Goal: Task Accomplishment & Management: Manage account settings

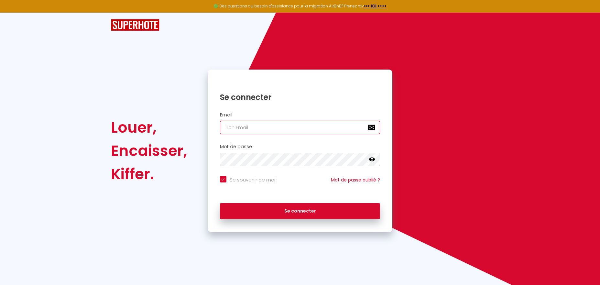
click at [290, 127] on input "email" at bounding box center [300, 128] width 161 height 14
click at [311, 128] on input "email" at bounding box center [300, 128] width 161 height 14
type input "[EMAIL_ADDRESS][DOMAIN_NAME]"
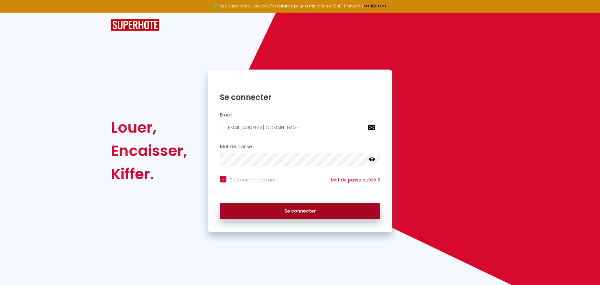
click at [328, 208] on button "Se connecter" at bounding box center [300, 211] width 161 height 16
checkbox input "true"
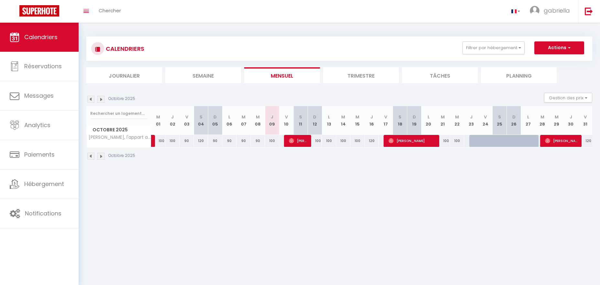
click at [371, 77] on li "Trimestre" at bounding box center [361, 75] width 76 height 16
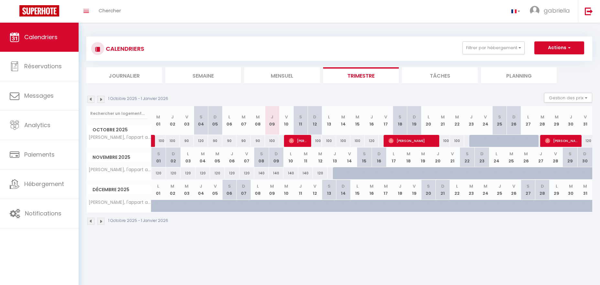
click at [248, 173] on div "120" at bounding box center [246, 173] width 15 height 12
click at [245, 162] on th "V 07" at bounding box center [246, 158] width 15 height 20
click at [249, 157] on th "V 07" at bounding box center [246, 158] width 15 height 20
click at [251, 174] on div "120" at bounding box center [246, 173] width 15 height 12
click at [246, 163] on th "V 07" at bounding box center [246, 158] width 15 height 20
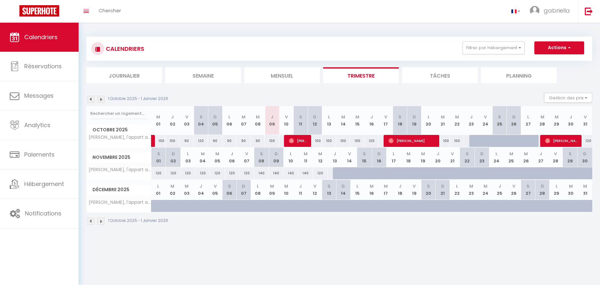
click at [246, 159] on th "V 07" at bounding box center [246, 158] width 15 height 20
click at [263, 162] on th "S 08" at bounding box center [261, 158] width 15 height 20
click at [264, 175] on div "140" at bounding box center [261, 173] width 15 height 12
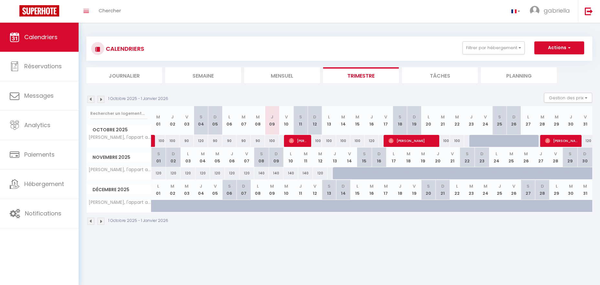
click at [248, 175] on div "120" at bounding box center [246, 173] width 15 height 12
click at [228, 174] on div "120" at bounding box center [232, 173] width 15 height 12
drag, startPoint x: 214, startPoint y: 173, endPoint x: 167, endPoint y: 167, distance: 47.6
click at [214, 173] on div "120" at bounding box center [217, 173] width 15 height 12
click at [159, 160] on th "S 01" at bounding box center [158, 158] width 15 height 20
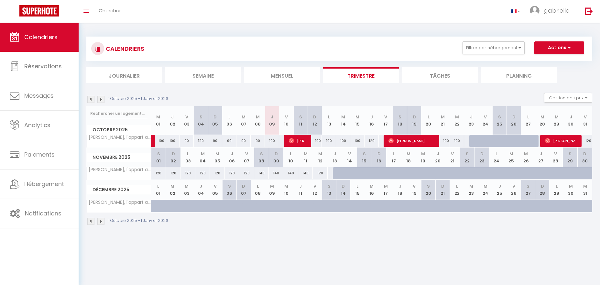
click at [172, 158] on th "D 02" at bounding box center [173, 158] width 15 height 20
click at [329, 174] on div at bounding box center [334, 173] width 15 height 12
click at [340, 175] on div at bounding box center [340, 173] width 15 height 12
click at [247, 174] on div "120" at bounding box center [246, 173] width 15 height 12
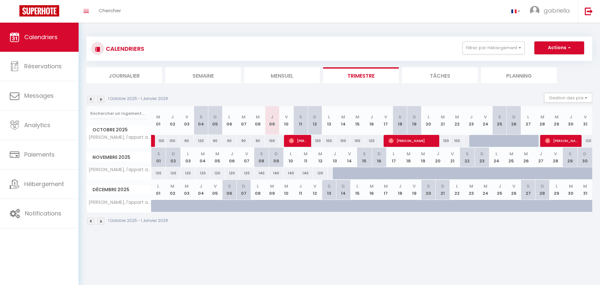
click at [247, 165] on th "V 07" at bounding box center [246, 158] width 15 height 20
click at [247, 161] on th "V 07" at bounding box center [246, 158] width 15 height 20
click at [249, 158] on th "V 07" at bounding box center [246, 158] width 15 height 20
click at [244, 161] on th "V 07" at bounding box center [246, 158] width 15 height 20
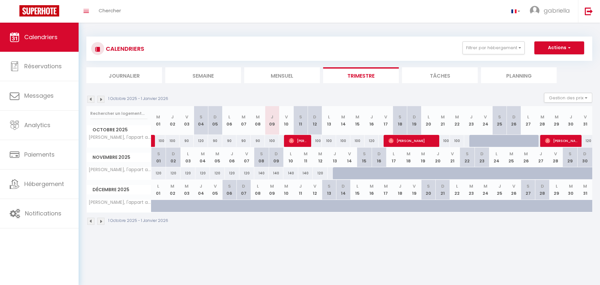
click at [243, 161] on th "V 07" at bounding box center [246, 158] width 15 height 20
click at [166, 161] on th "D 02" at bounding box center [173, 158] width 15 height 20
click at [157, 161] on th "S 01" at bounding box center [158, 158] width 15 height 20
click at [175, 157] on th "D 02" at bounding box center [173, 158] width 15 height 20
click at [206, 121] on th "S 04" at bounding box center [201, 120] width 14 height 29
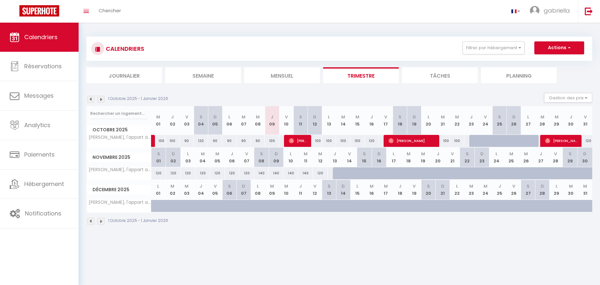
click at [234, 119] on th "L 06" at bounding box center [229, 120] width 14 height 29
drag, startPoint x: 261, startPoint y: 125, endPoint x: 283, endPoint y: 120, distance: 22.4
click at [261, 125] on th "M 08" at bounding box center [258, 120] width 14 height 29
click at [297, 81] on li "Mensuel" at bounding box center [282, 75] width 76 height 16
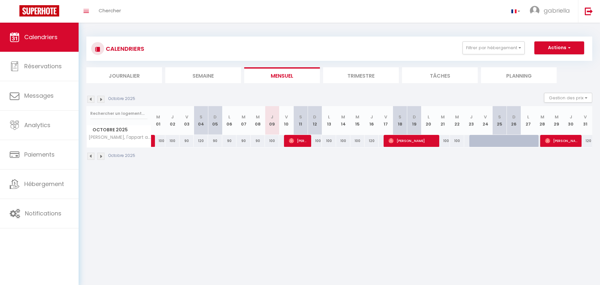
click at [101, 100] on img at bounding box center [100, 99] width 7 height 7
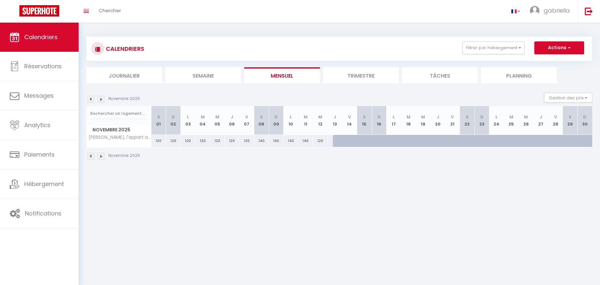
click at [252, 142] on div "120" at bounding box center [246, 141] width 15 height 12
click at [244, 142] on div "120" at bounding box center [246, 141] width 15 height 12
click at [246, 129] on th "V 07" at bounding box center [246, 120] width 15 height 29
click at [244, 124] on th "V 07" at bounding box center [246, 120] width 15 height 29
click at [247, 121] on th "V 07" at bounding box center [246, 120] width 15 height 29
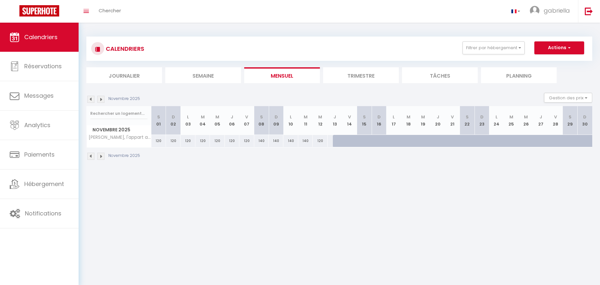
click at [249, 120] on th "V 07" at bounding box center [246, 120] width 15 height 29
click at [247, 125] on th "V 07" at bounding box center [246, 120] width 15 height 29
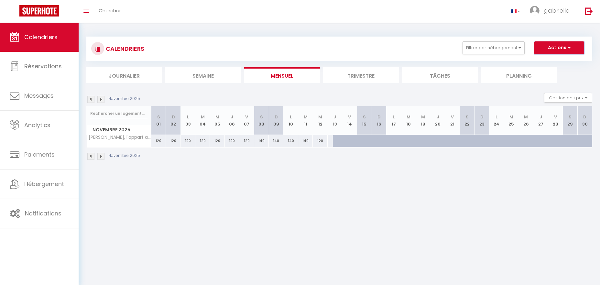
click at [571, 47] on button "Actions" at bounding box center [560, 47] width 50 height 13
click at [562, 63] on link "Nouvelle réservation" at bounding box center [553, 63] width 56 height 10
select select
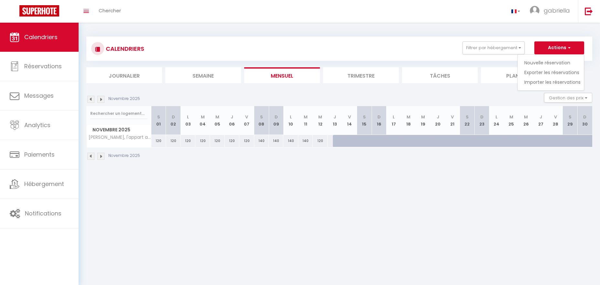
select select
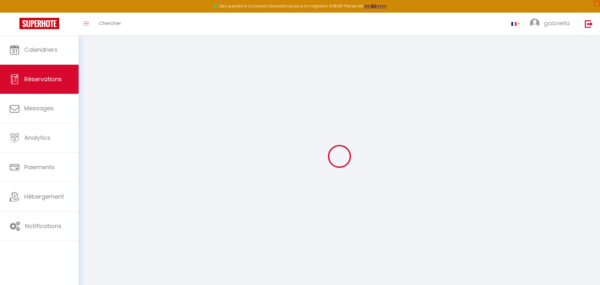
select select
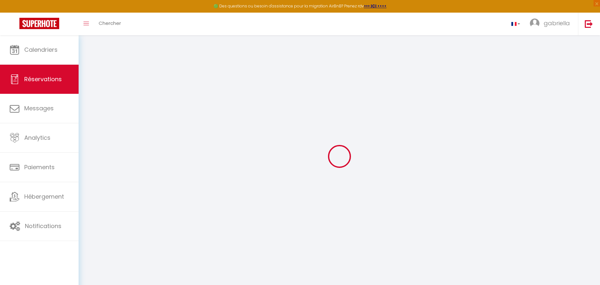
select select
checkbox input "false"
select select
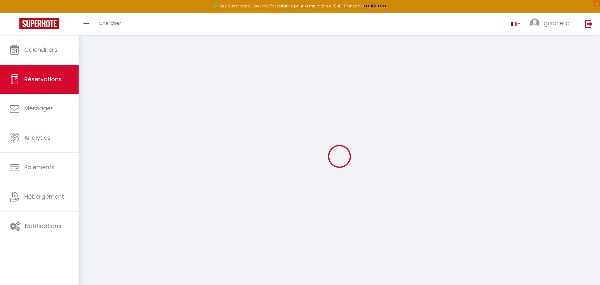
select select
checkbox input "false"
select select
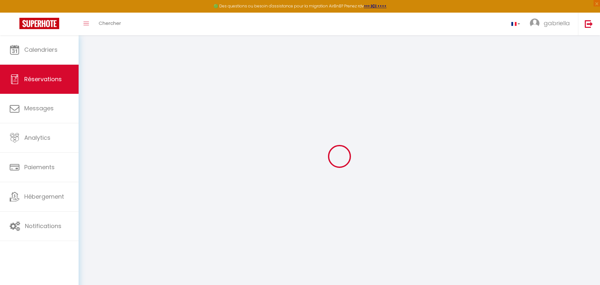
select select
checkbox input "false"
select select
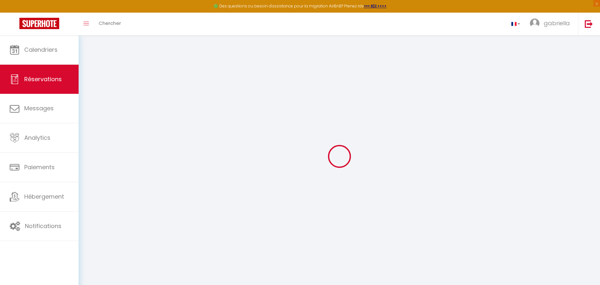
select select
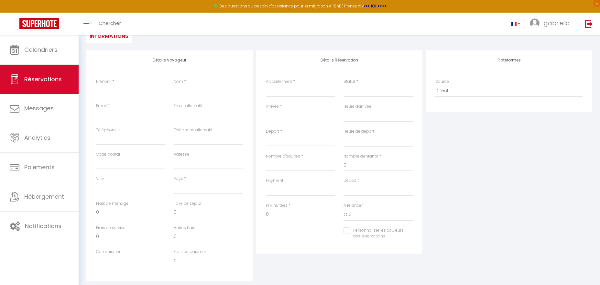
scroll to position [86, 0]
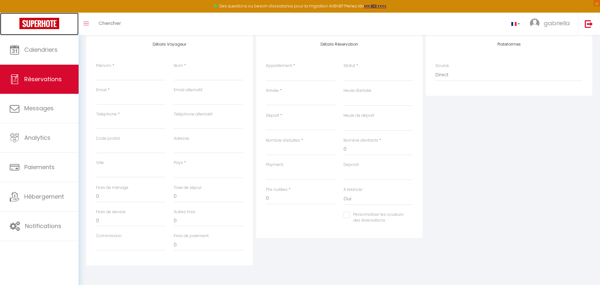
click at [51, 25] on img at bounding box center [39, 23] width 40 height 11
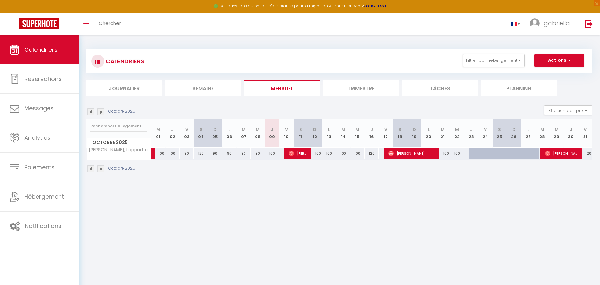
click at [243, 154] on div "90" at bounding box center [244, 154] width 14 height 12
click at [240, 133] on th "M 07" at bounding box center [244, 133] width 14 height 29
click at [247, 135] on th "M 07" at bounding box center [244, 133] width 14 height 29
click at [243, 135] on th "M 07" at bounding box center [244, 133] width 14 height 29
click at [344, 135] on th "M 14" at bounding box center [343, 133] width 14 height 29
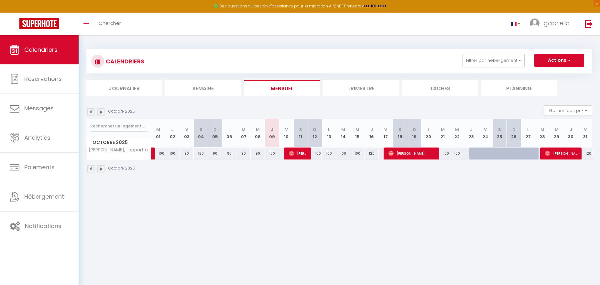
click at [359, 87] on li "Trimestre" at bounding box center [361, 88] width 76 height 16
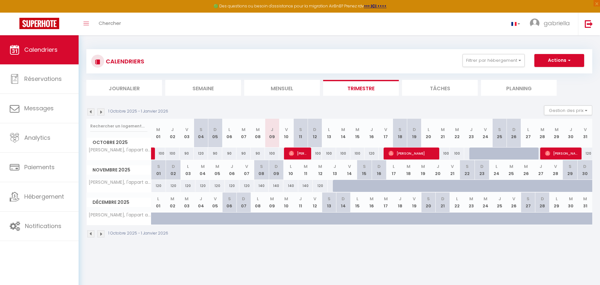
click at [246, 171] on th "V 07" at bounding box center [246, 170] width 15 height 20
click at [260, 176] on th "S 08" at bounding box center [261, 170] width 15 height 20
click at [250, 188] on div "120" at bounding box center [246, 186] width 15 height 12
click at [246, 187] on div "120" at bounding box center [246, 186] width 15 height 12
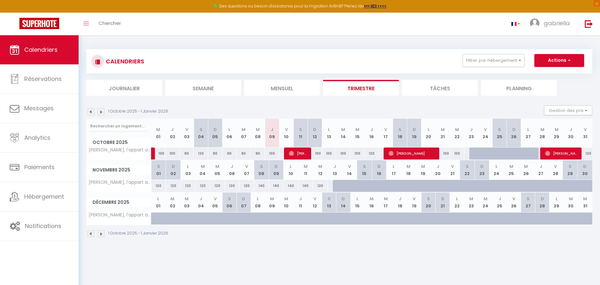
click at [246, 176] on th "V 07" at bounding box center [246, 170] width 15 height 20
drag, startPoint x: 246, startPoint y: 176, endPoint x: 248, endPoint y: 173, distance: 3.4
click at [246, 176] on th "V 07" at bounding box center [246, 170] width 15 height 20
click at [248, 173] on th "V 07" at bounding box center [246, 170] width 15 height 20
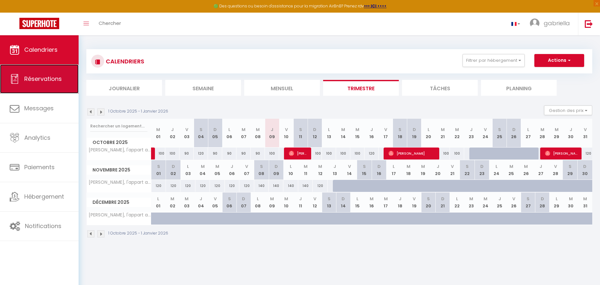
click at [43, 77] on span "Réservations" at bounding box center [43, 79] width 38 height 8
select select "not_cancelled"
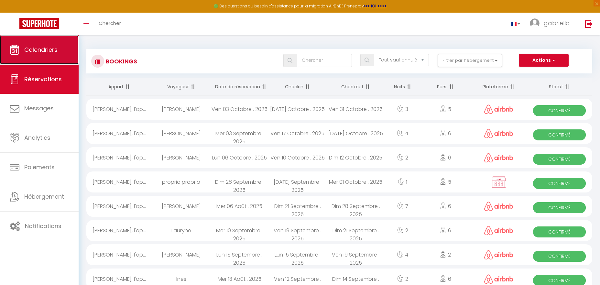
click at [68, 58] on link "Calendriers" at bounding box center [39, 49] width 79 height 29
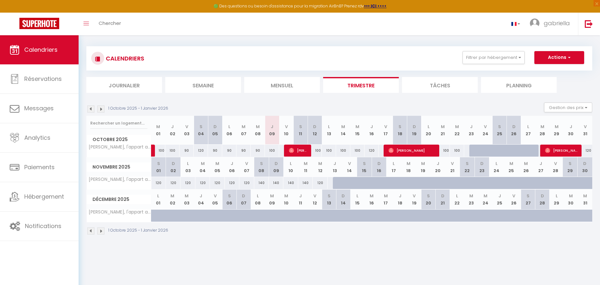
scroll to position [6, 0]
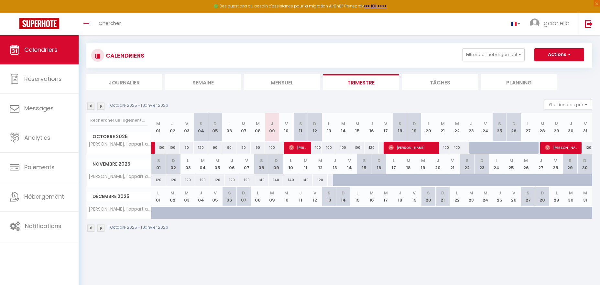
click at [198, 169] on th "M 04" at bounding box center [202, 164] width 15 height 20
click at [204, 166] on th "M 04" at bounding box center [202, 164] width 15 height 20
click at [215, 164] on th "M 05" at bounding box center [217, 164] width 15 height 20
click at [223, 165] on th "M 05" at bounding box center [217, 165] width 15 height 20
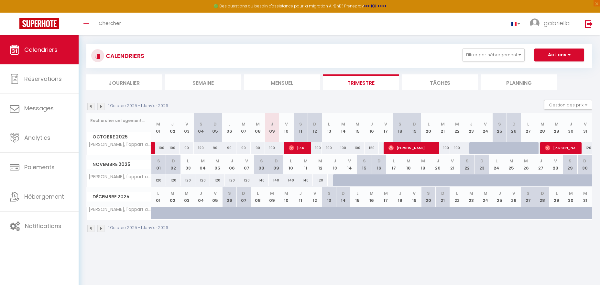
click at [225, 165] on th "J 06" at bounding box center [232, 165] width 15 height 20
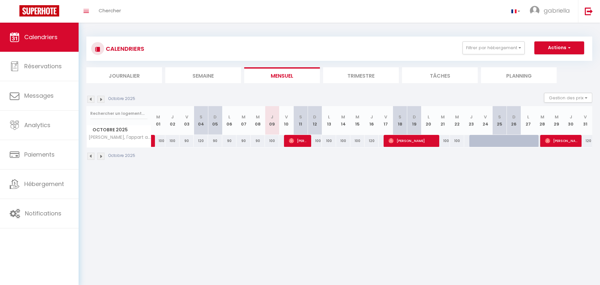
click at [259, 141] on div "90" at bounding box center [258, 141] width 14 height 12
type input "90"
type input "Mer 08 Octobre 2025"
type input "Jeu 09 Octobre 2025"
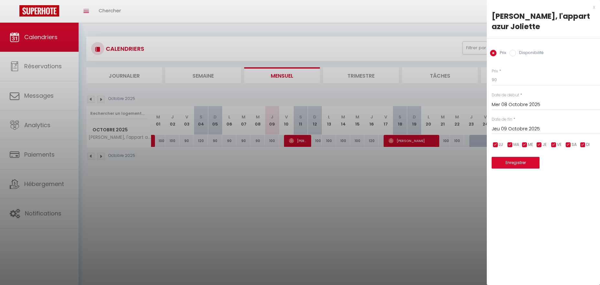
click at [346, 73] on div at bounding box center [300, 142] width 600 height 285
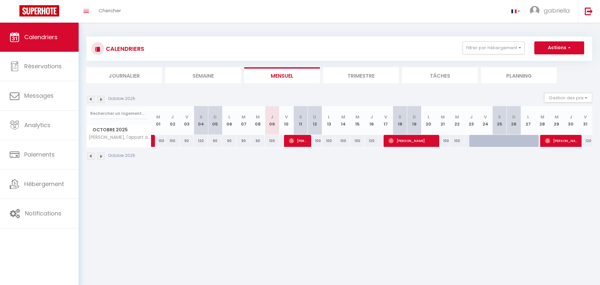
click at [352, 72] on li "Trimestre" at bounding box center [361, 75] width 76 height 16
select select
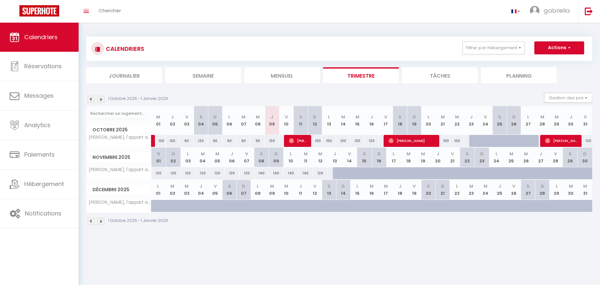
click at [248, 162] on th "V 07" at bounding box center [246, 158] width 15 height 20
click at [249, 173] on div "120" at bounding box center [246, 173] width 15 height 12
type input "120"
select select "1"
type input "Ven 07 Novembre 2025"
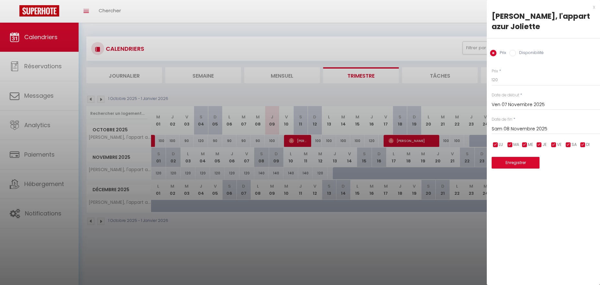
click at [518, 129] on input "Sam 08 Novembre 2025" at bounding box center [546, 129] width 108 height 8
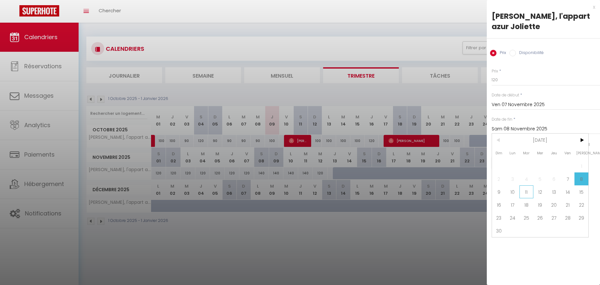
click at [526, 193] on span "11" at bounding box center [527, 191] width 14 height 13
type input "Mar 11 Novembre 2025"
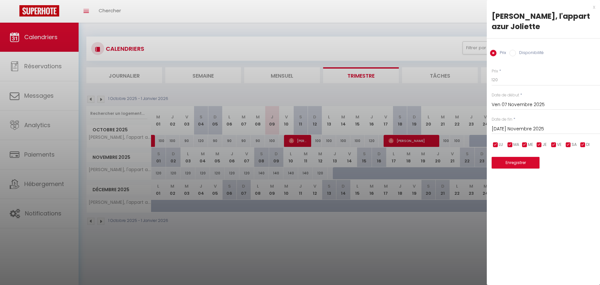
click at [516, 52] on input "Disponibilité" at bounding box center [513, 53] width 6 height 6
radio input "true"
radio input "false"
click at [501, 80] on select "Disponible Indisponible" at bounding box center [546, 80] width 108 height 12
select select "0"
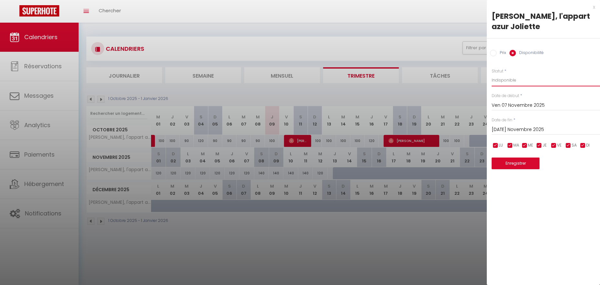
click at [492, 74] on select "Disponible Indisponible" at bounding box center [546, 80] width 108 height 12
click at [519, 165] on button "Enregistrer" at bounding box center [516, 164] width 48 height 12
